Goal: Information Seeking & Learning: Learn about a topic

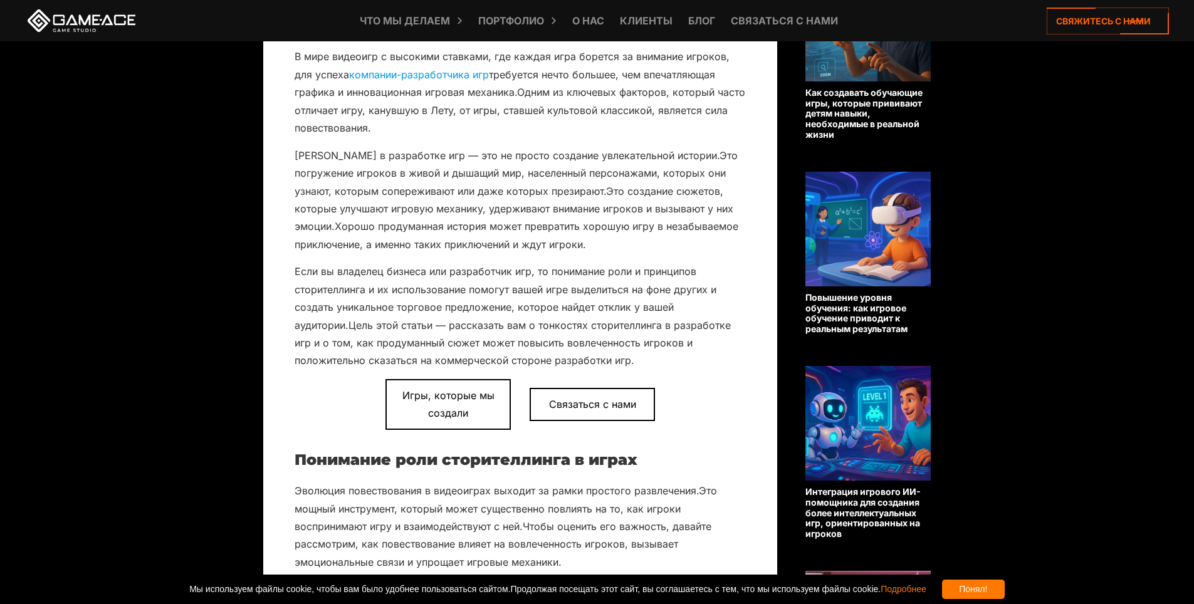
click at [689, 101] on p "В мире видеоигр с высокими ставками, где каждая игра борется за внимание игроко…" at bounding box center [519, 92] width 451 height 89
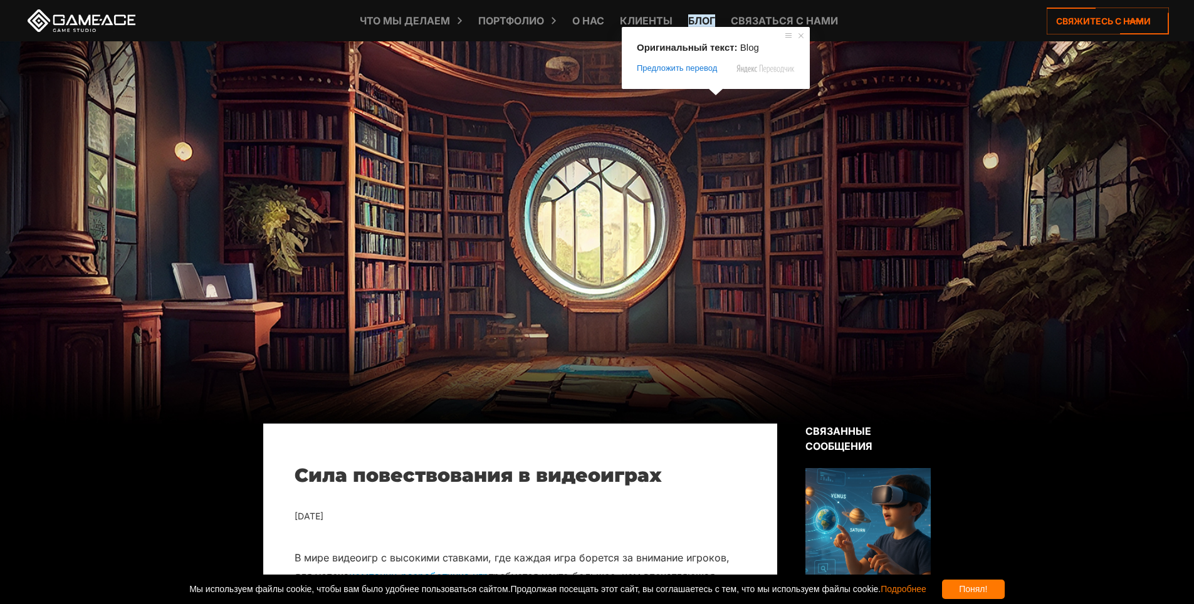
click at [705, 17] on ya-tr-span "Блог" at bounding box center [701, 20] width 27 height 13
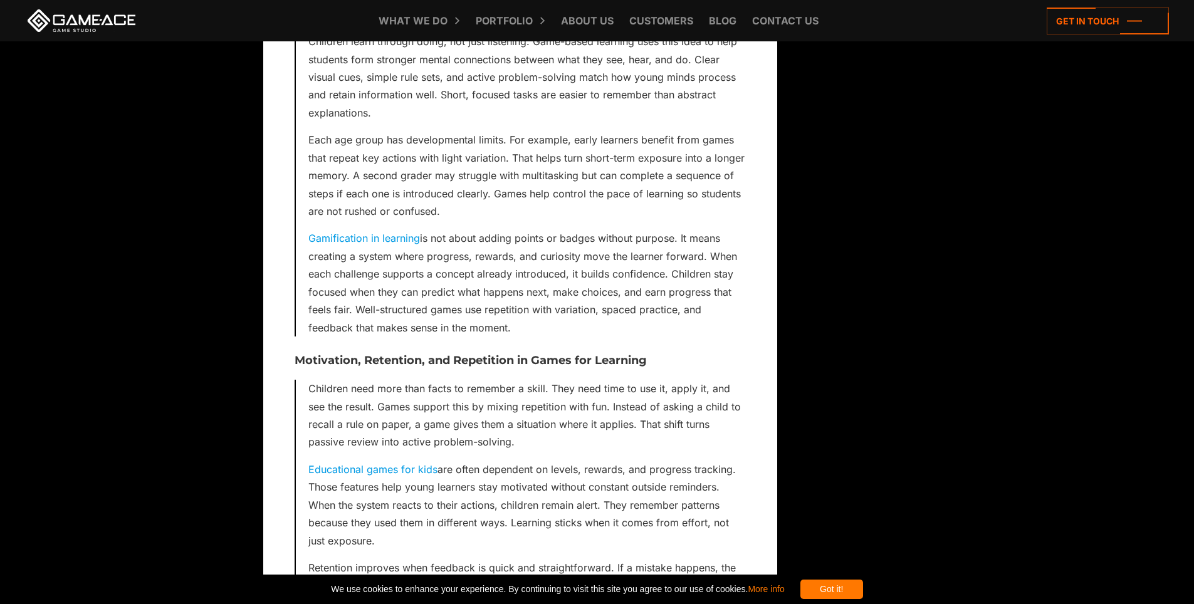
scroll to position [1354, 0]
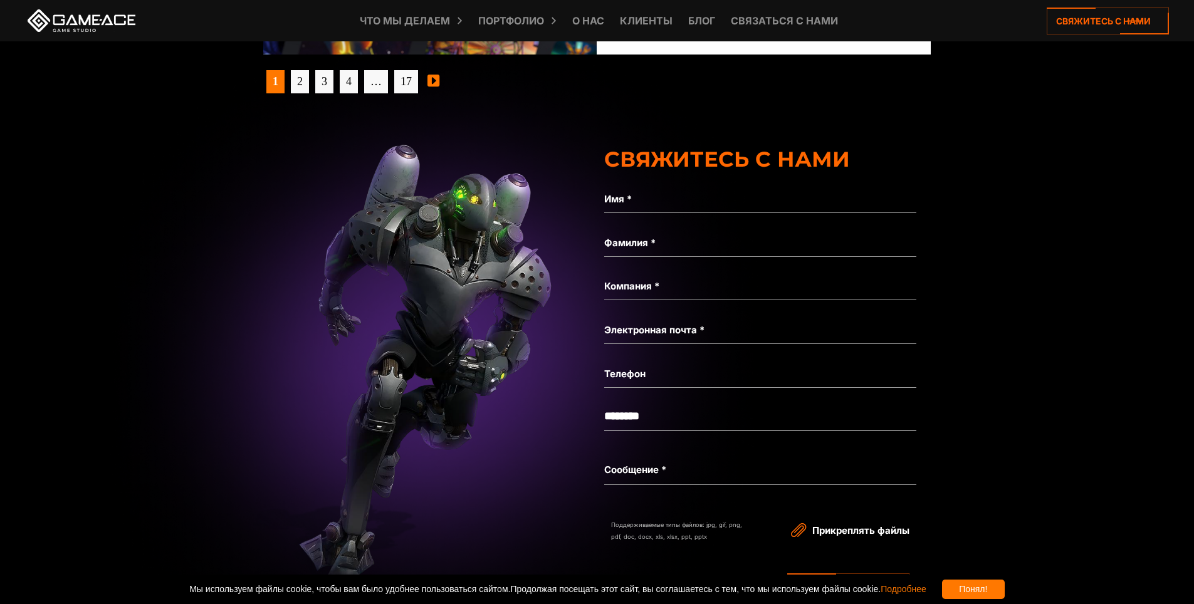
scroll to position [4396, 0]
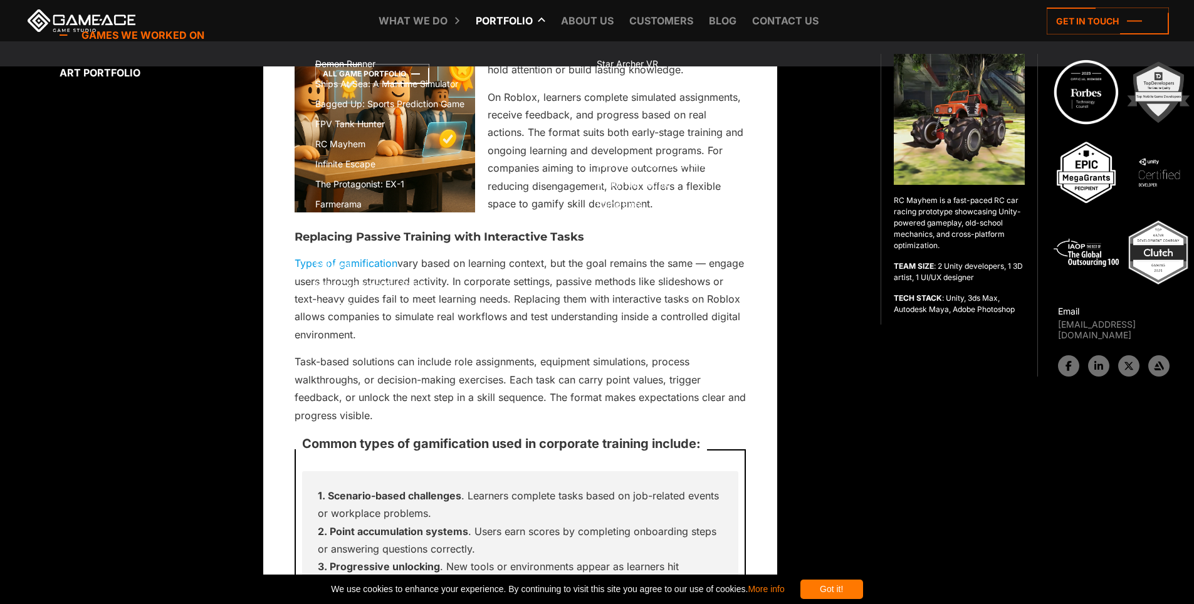
scroll to position [6584, 0]
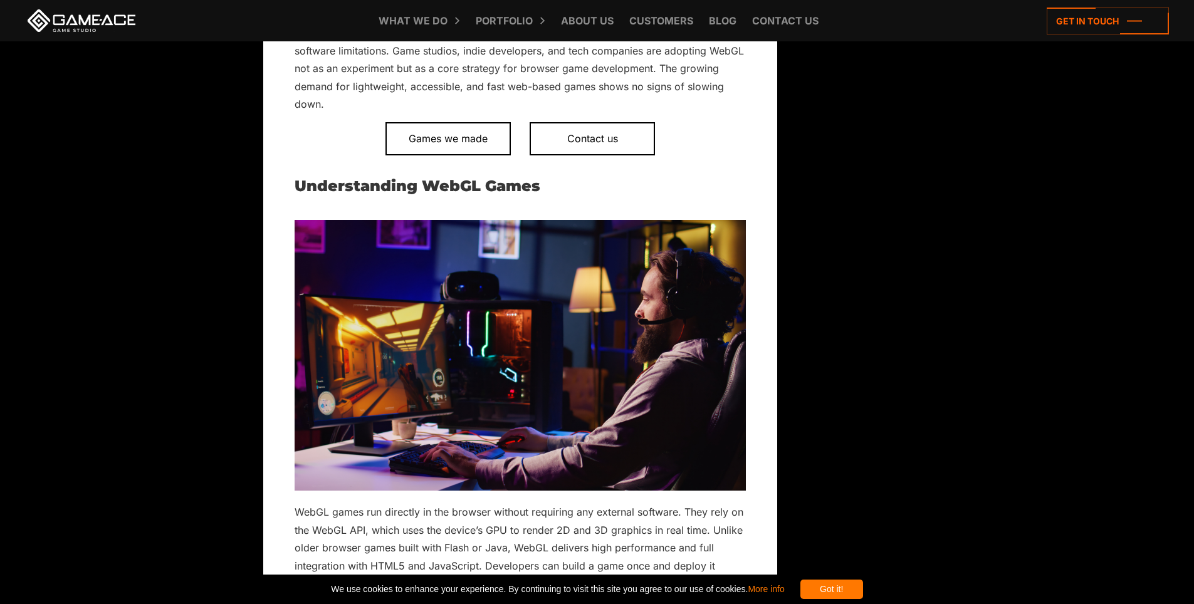
scroll to position [763, 0]
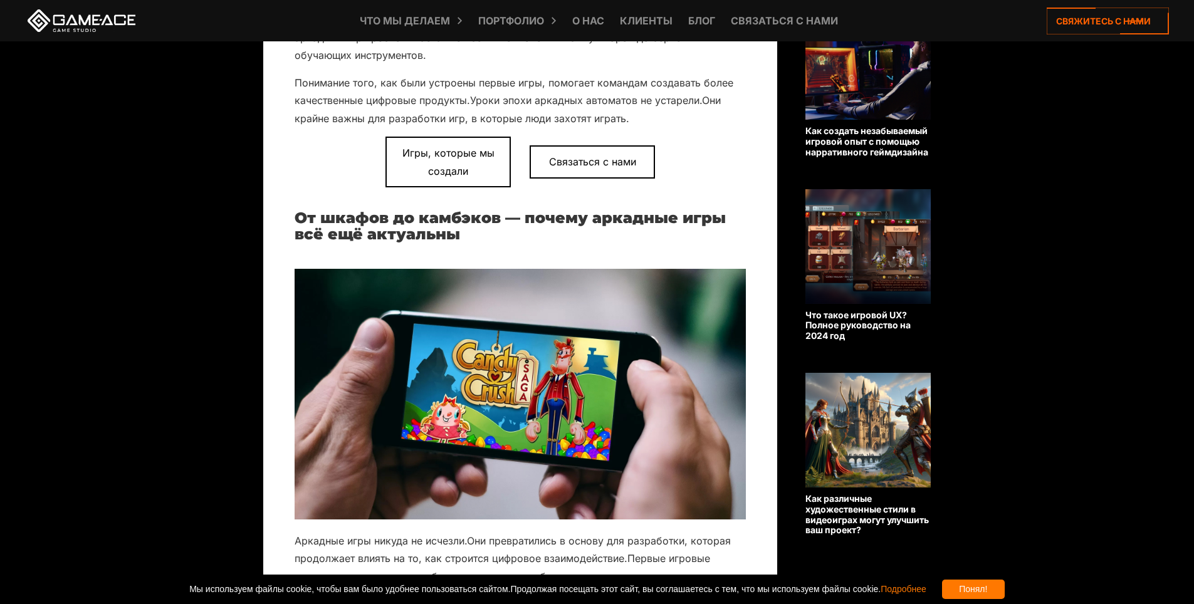
scroll to position [934, 0]
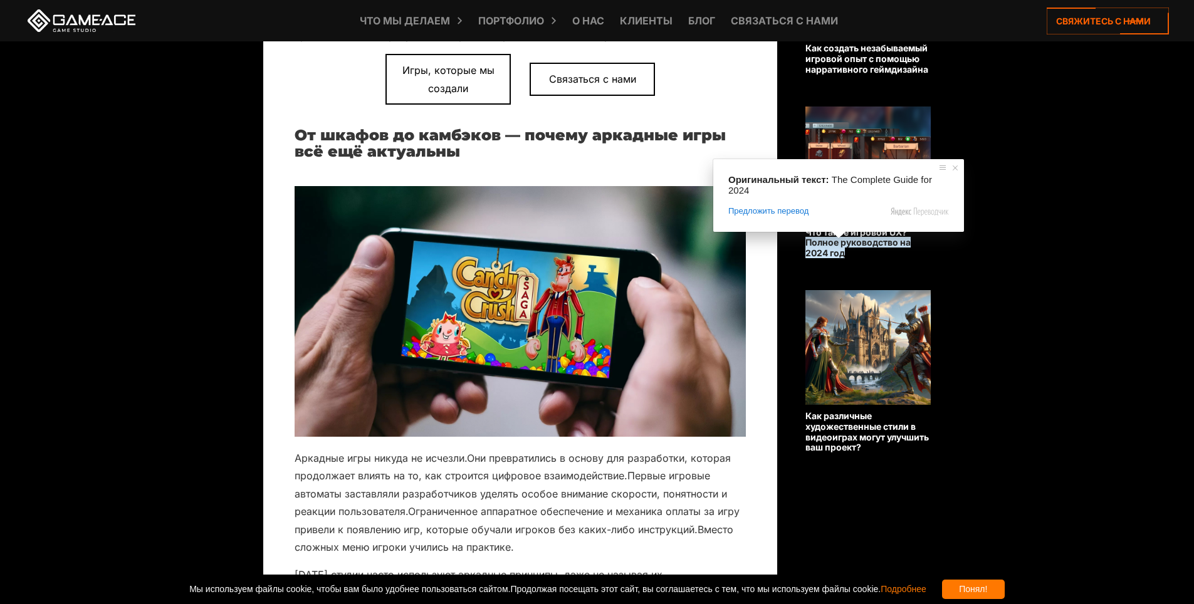
click at [840, 236] on span at bounding box center [838, 235] width 16 height 8
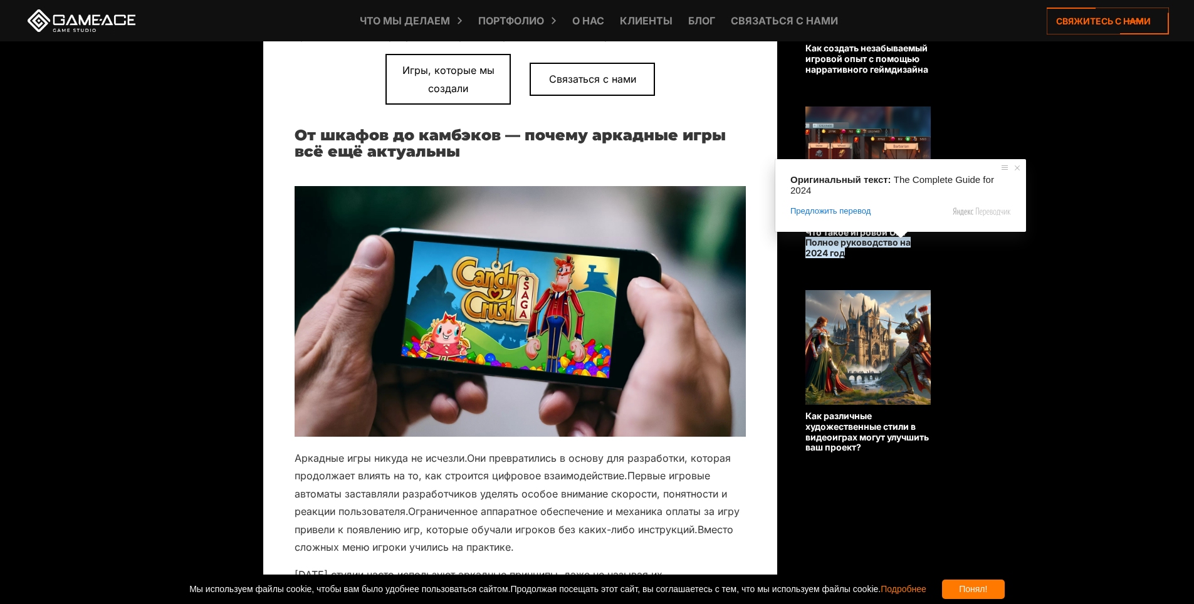
click at [882, 241] on ya-tr-span "Полное руководство на 2024 год" at bounding box center [857, 247] width 105 height 21
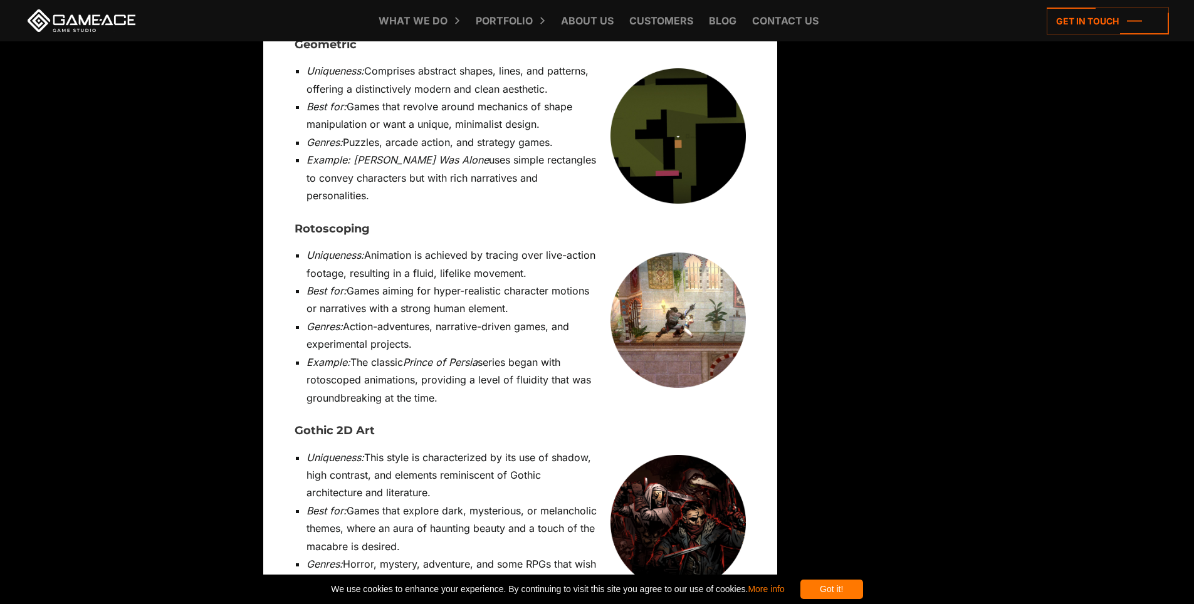
scroll to position [6100, 0]
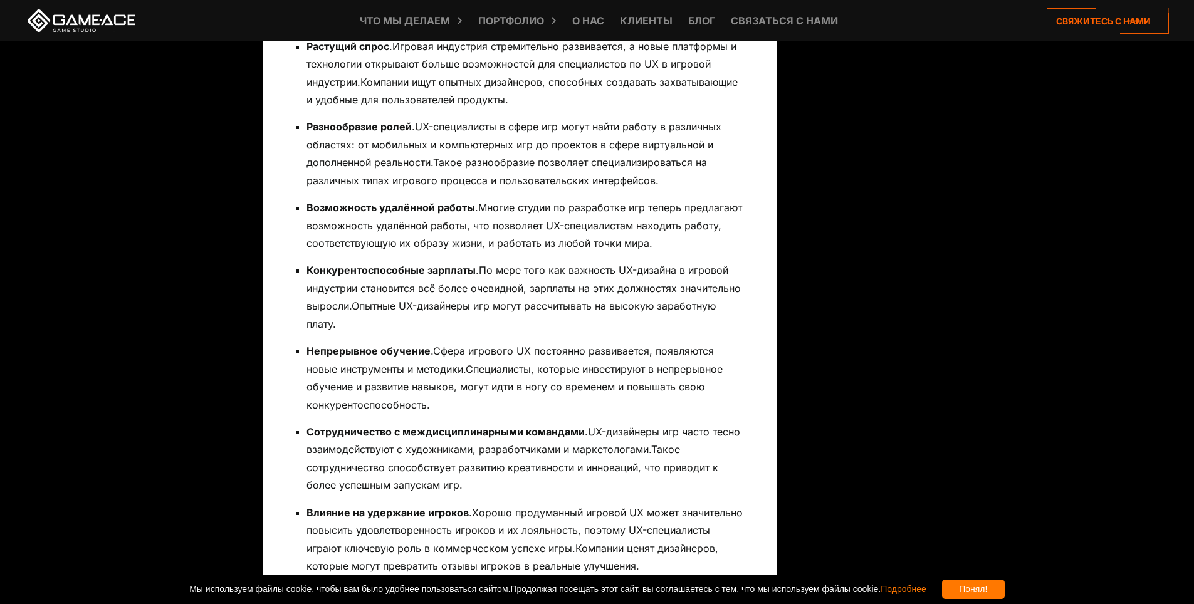
scroll to position [5449, 0]
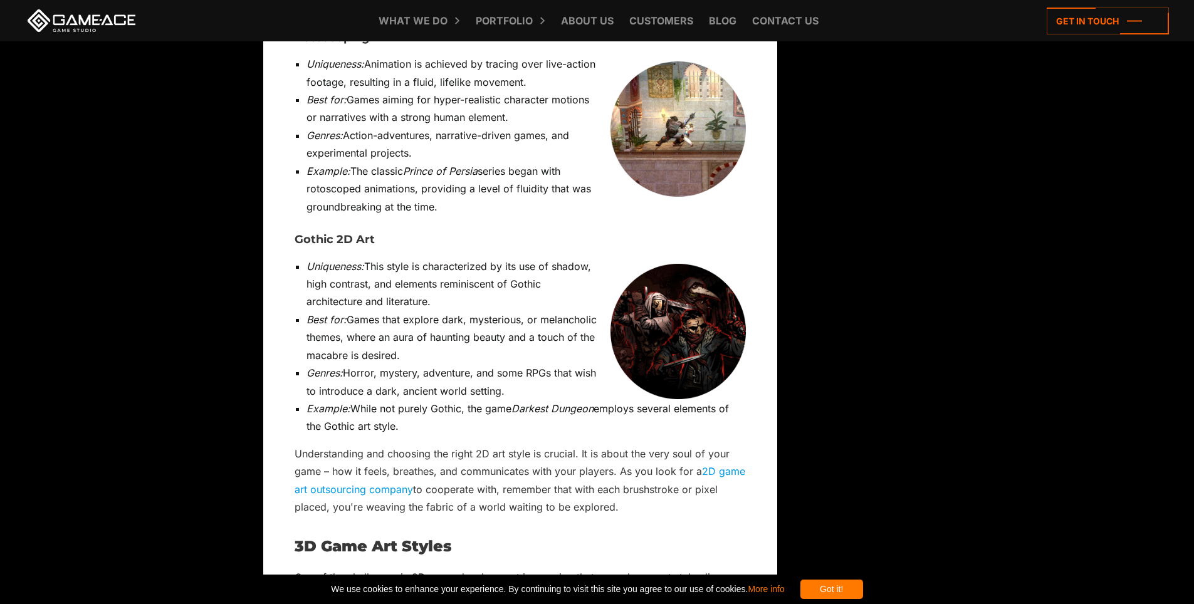
scroll to position [6739, 0]
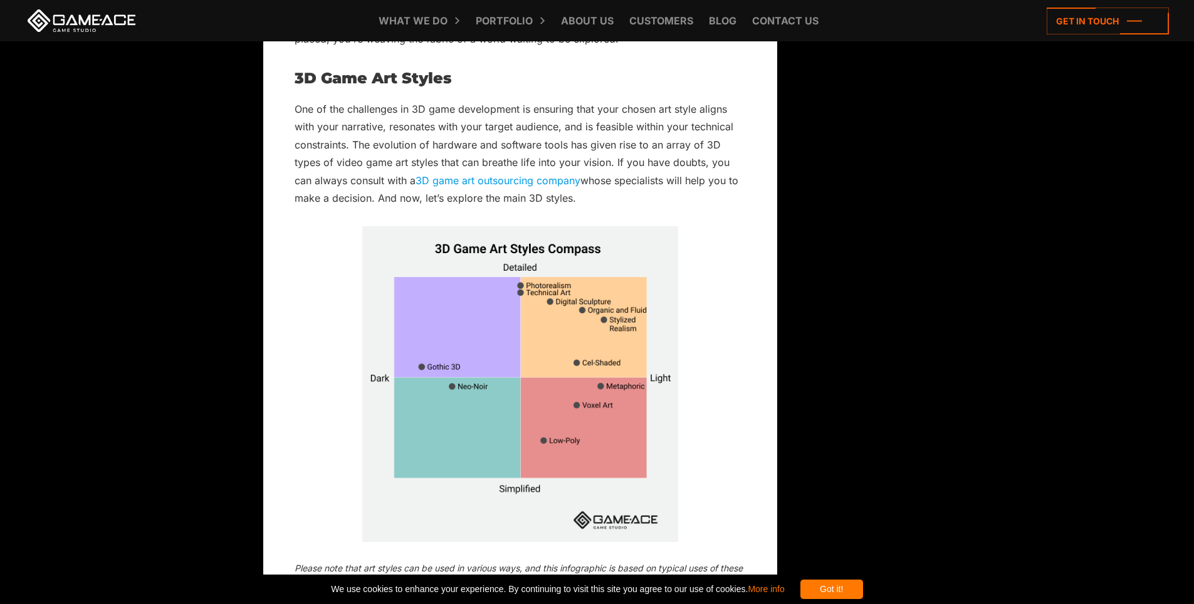
click at [576, 226] on img at bounding box center [520, 384] width 316 height 316
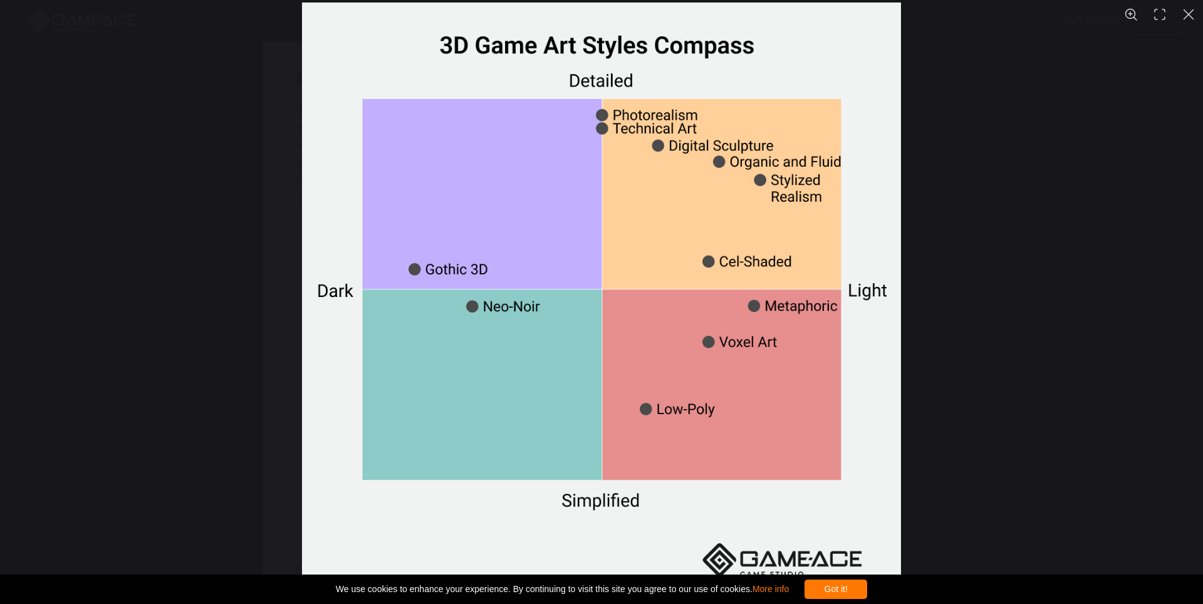
click at [985, 200] on div "You can close this modal content with the ESC key" at bounding box center [601, 302] width 1203 height 604
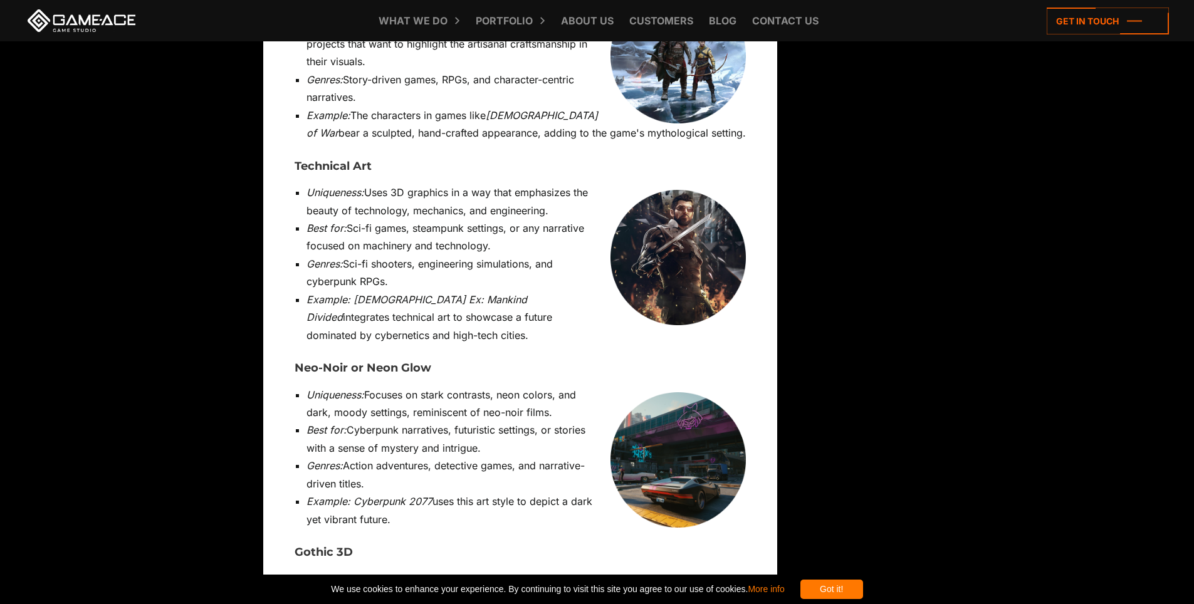
scroll to position [8548, 0]
